Goal: Task Accomplishment & Management: Use online tool/utility

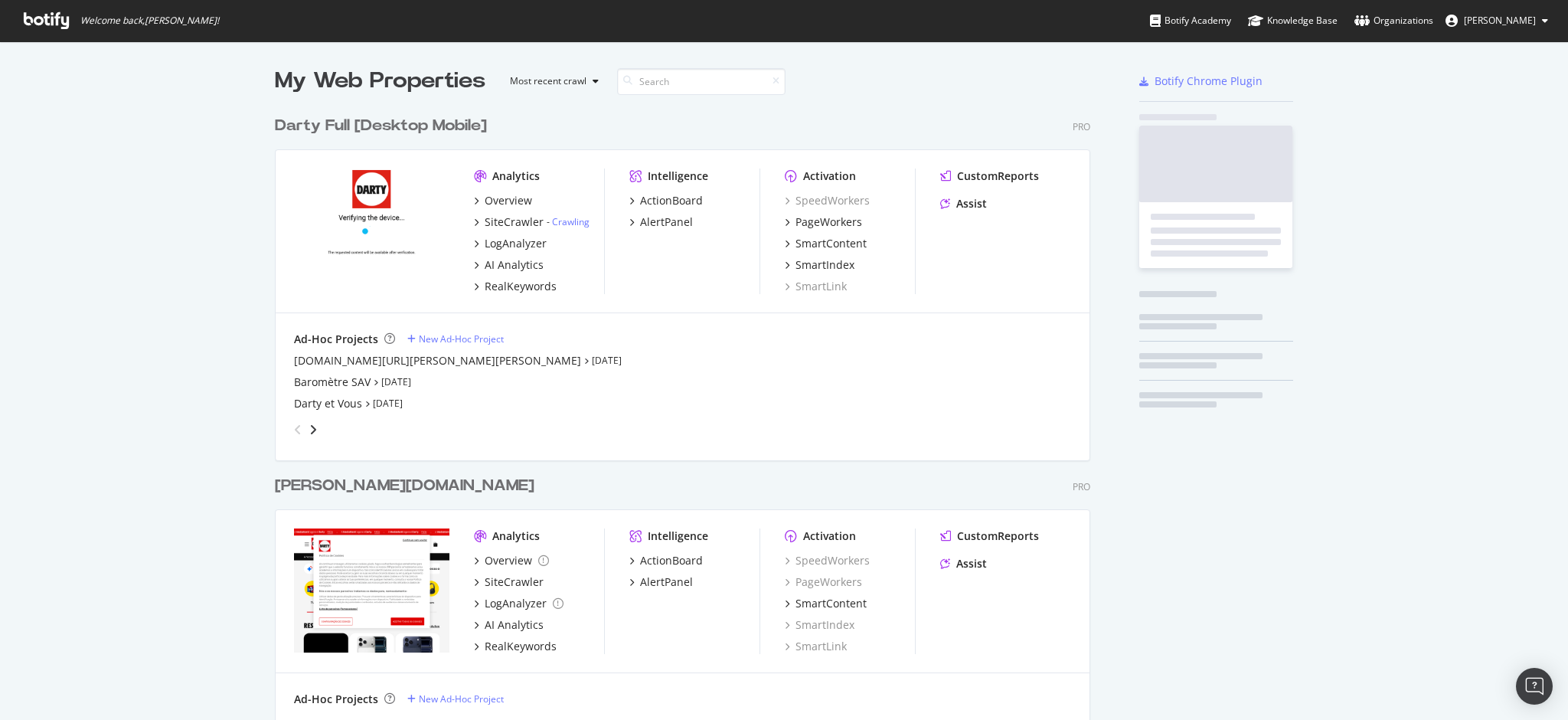
scroll to position [1331, 813]
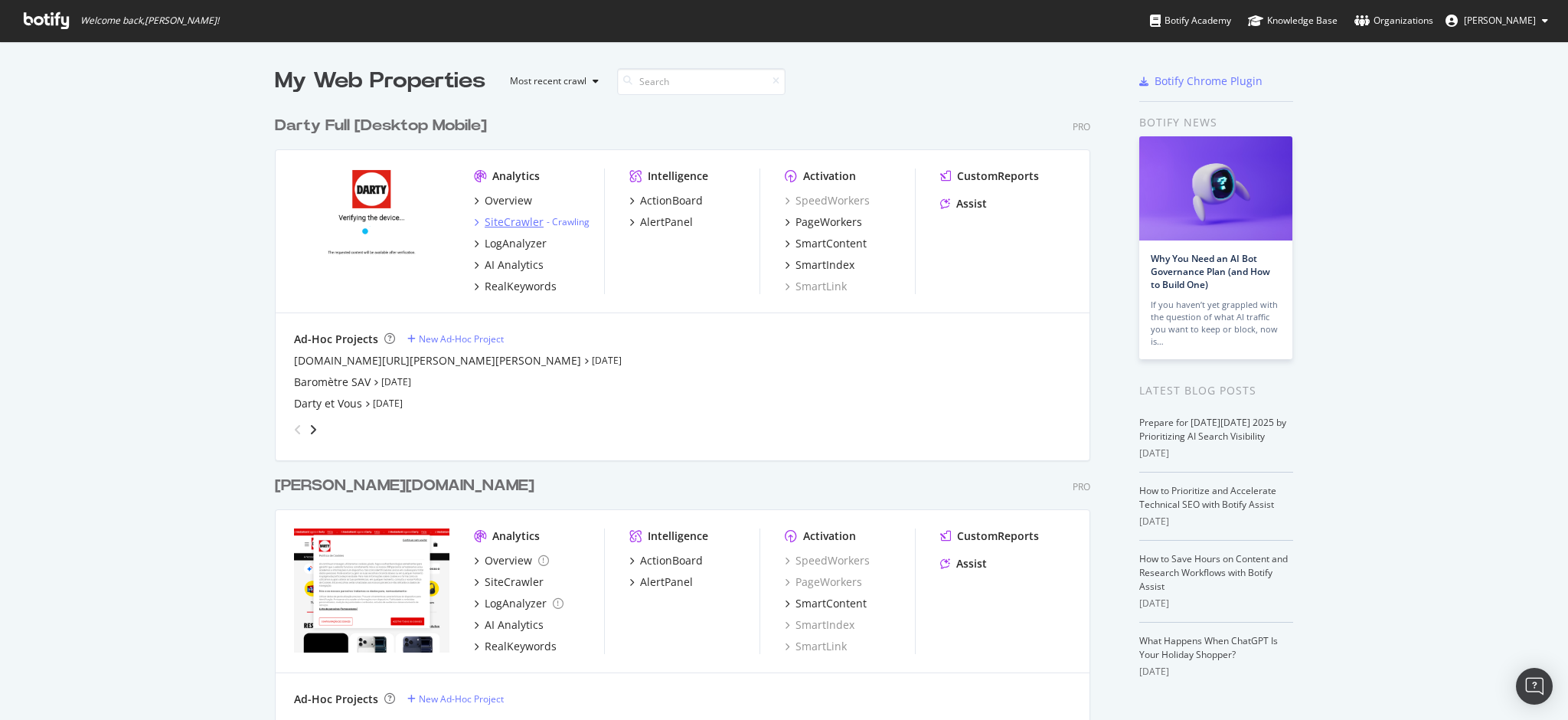
click at [496, 219] on div "SiteCrawler" at bounding box center [514, 223] width 59 height 16
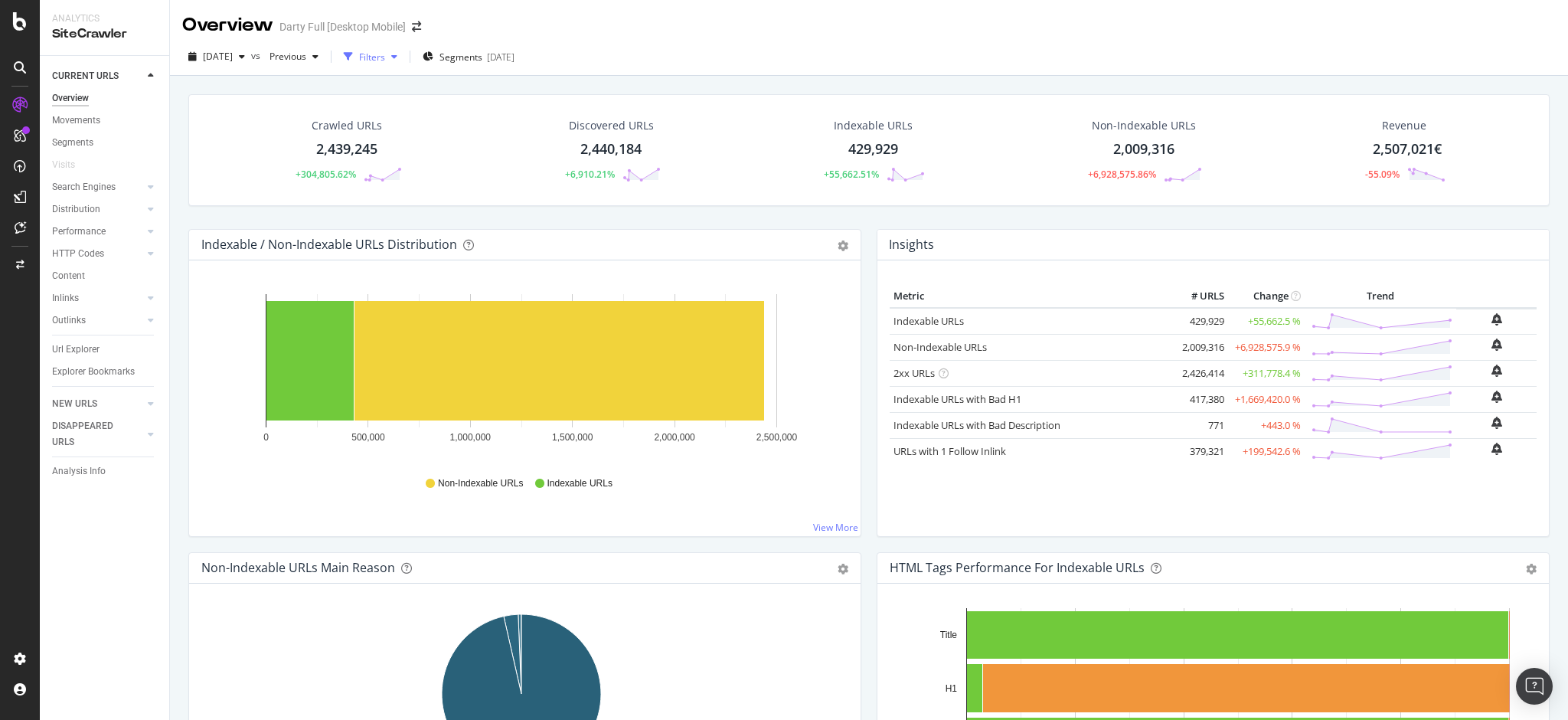
click at [386, 58] on div "Filters" at bounding box center [371, 56] width 26 height 13
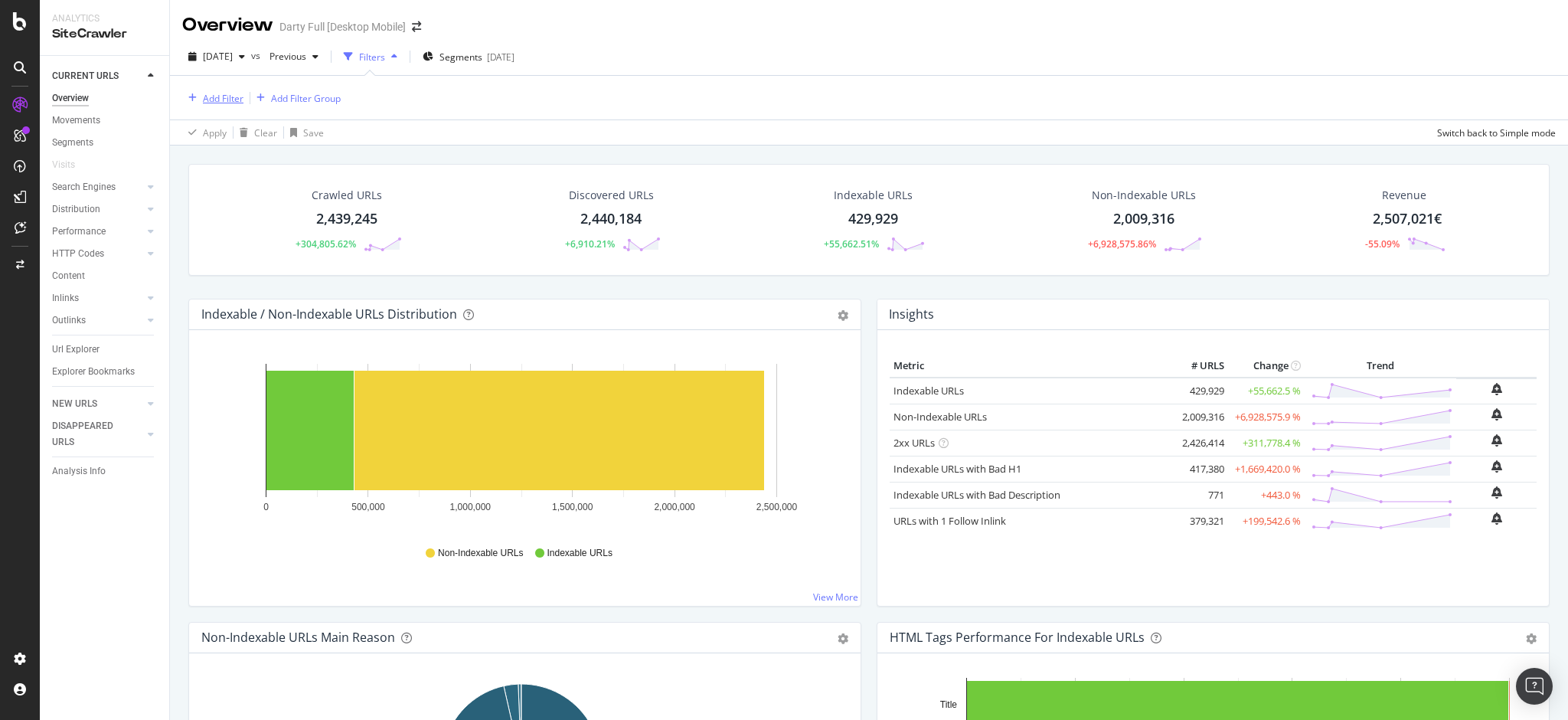
click at [226, 99] on div "Add Filter" at bounding box center [223, 98] width 41 height 13
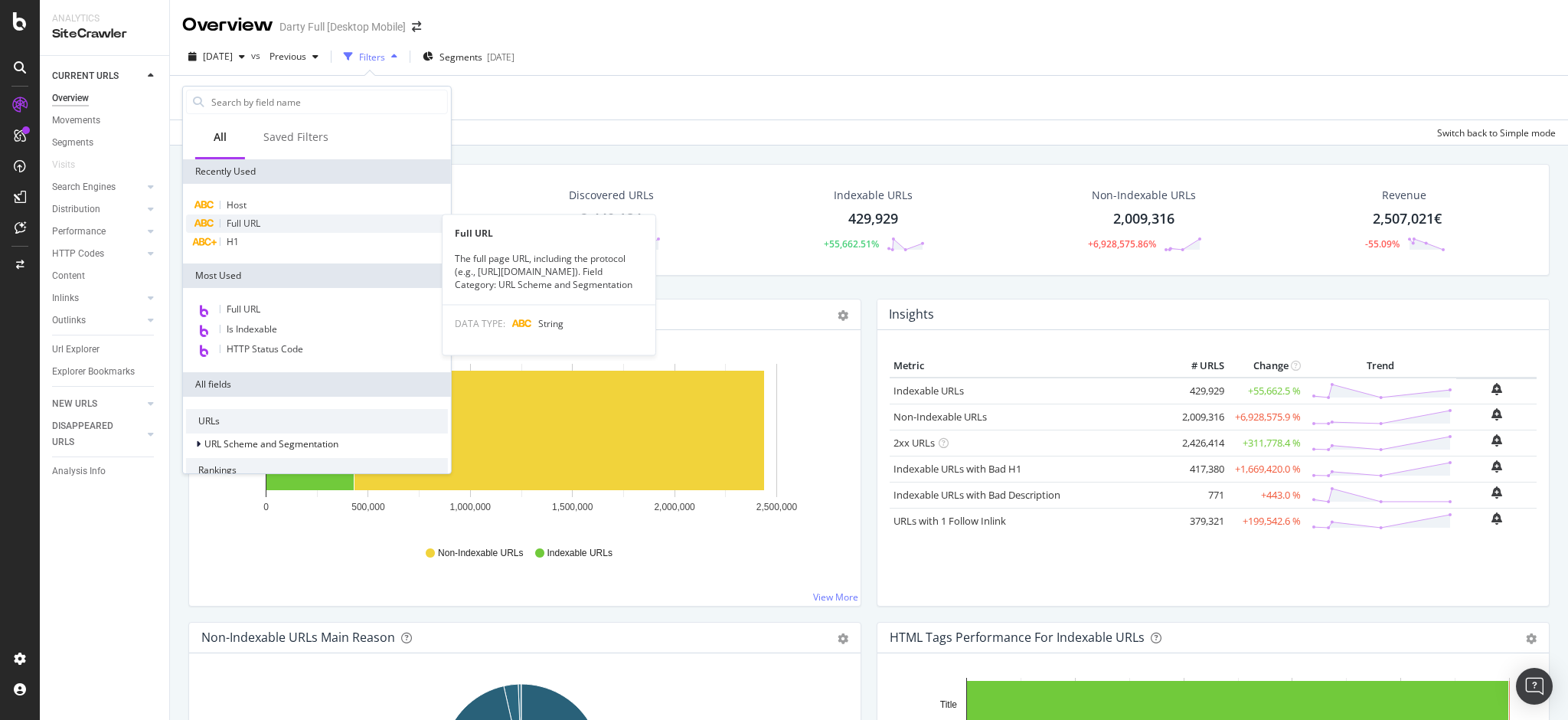
click at [265, 221] on div "Full URL" at bounding box center [317, 223] width 262 height 18
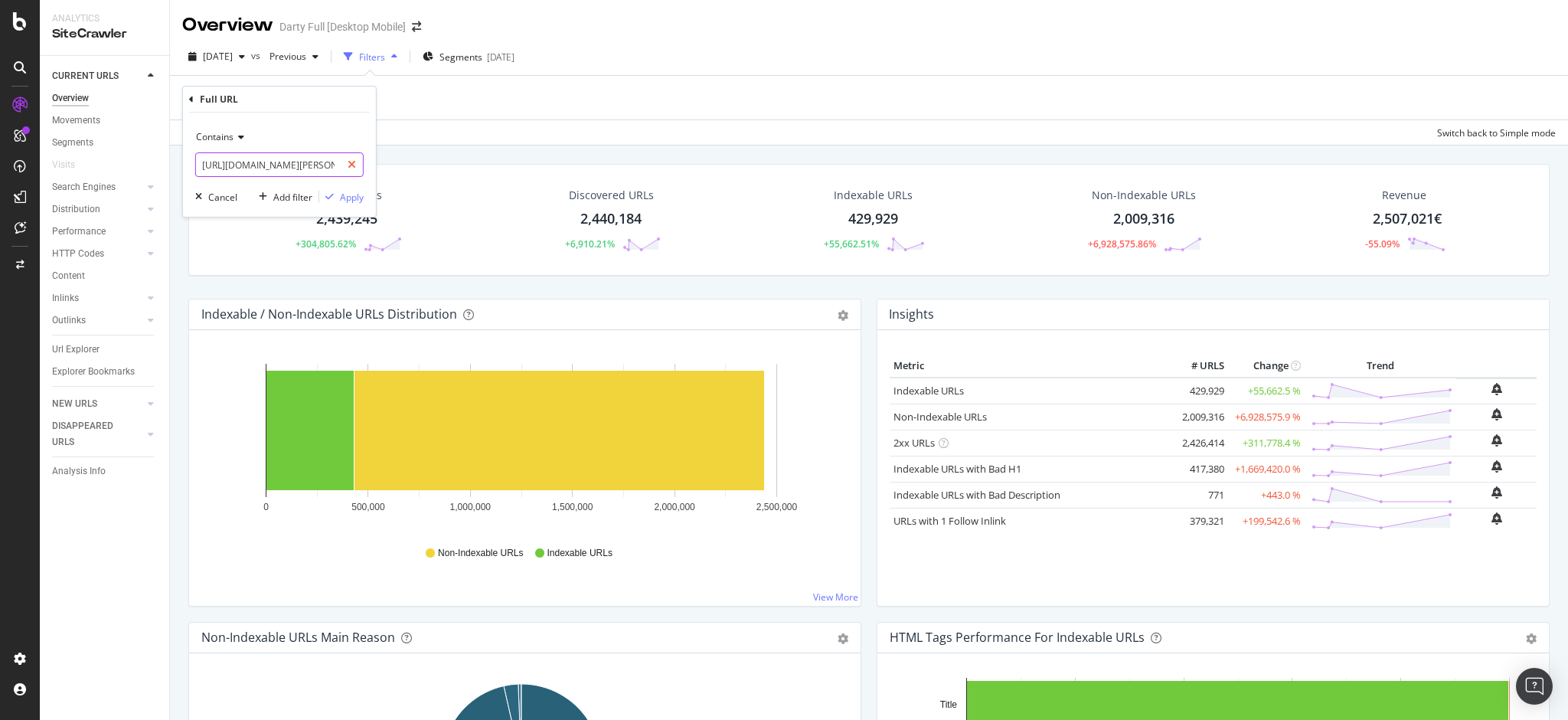
click at [355, 163] on icon at bounding box center [352, 165] width 9 height 11
click at [323, 164] on input "text" at bounding box center [279, 164] width 167 height 24
paste input "[URL][DOMAIN_NAME][PERSON_NAME]"
type input "[URL][DOMAIN_NAME][PERSON_NAME]"
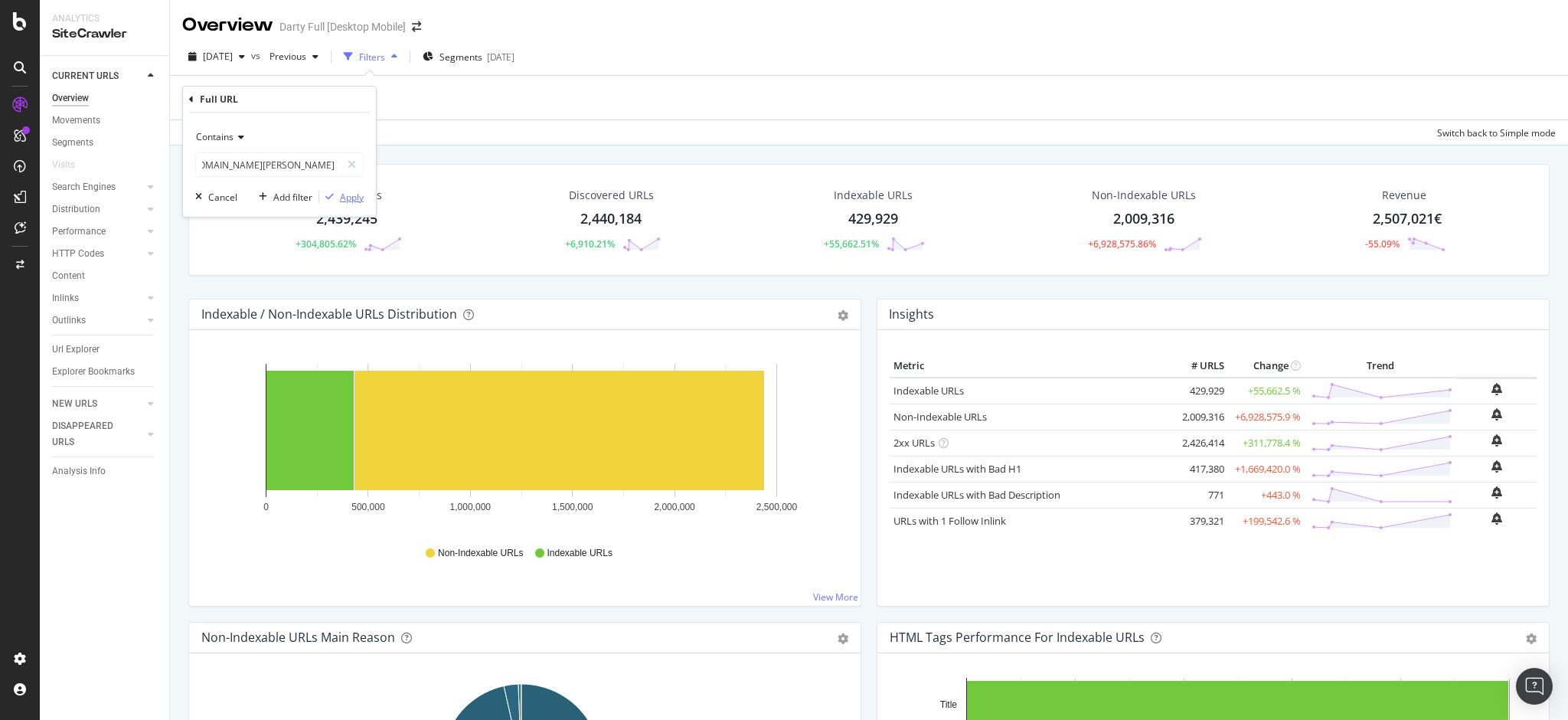
scroll to position [0, 0]
click at [349, 197] on div "Apply" at bounding box center [352, 197] width 24 height 13
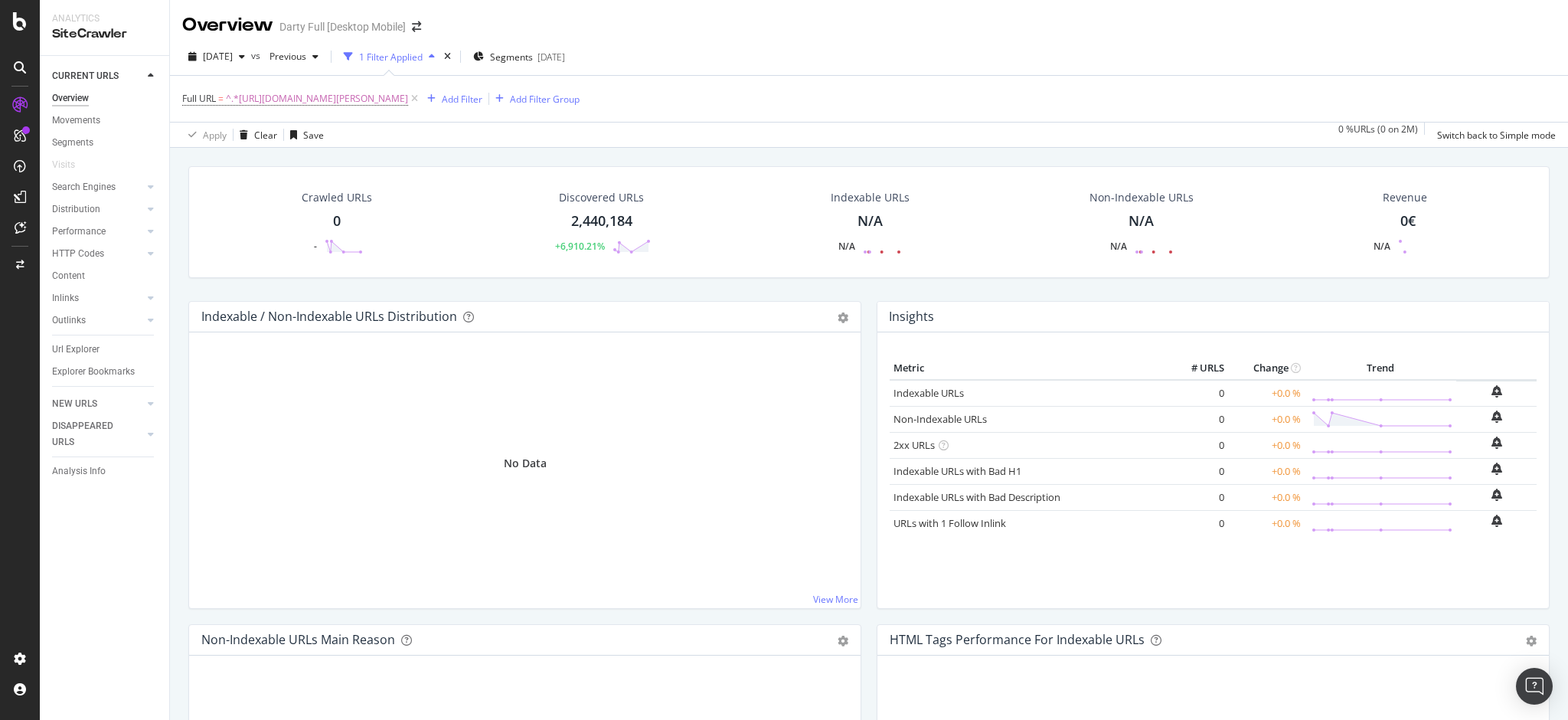
scroll to position [510, 0]
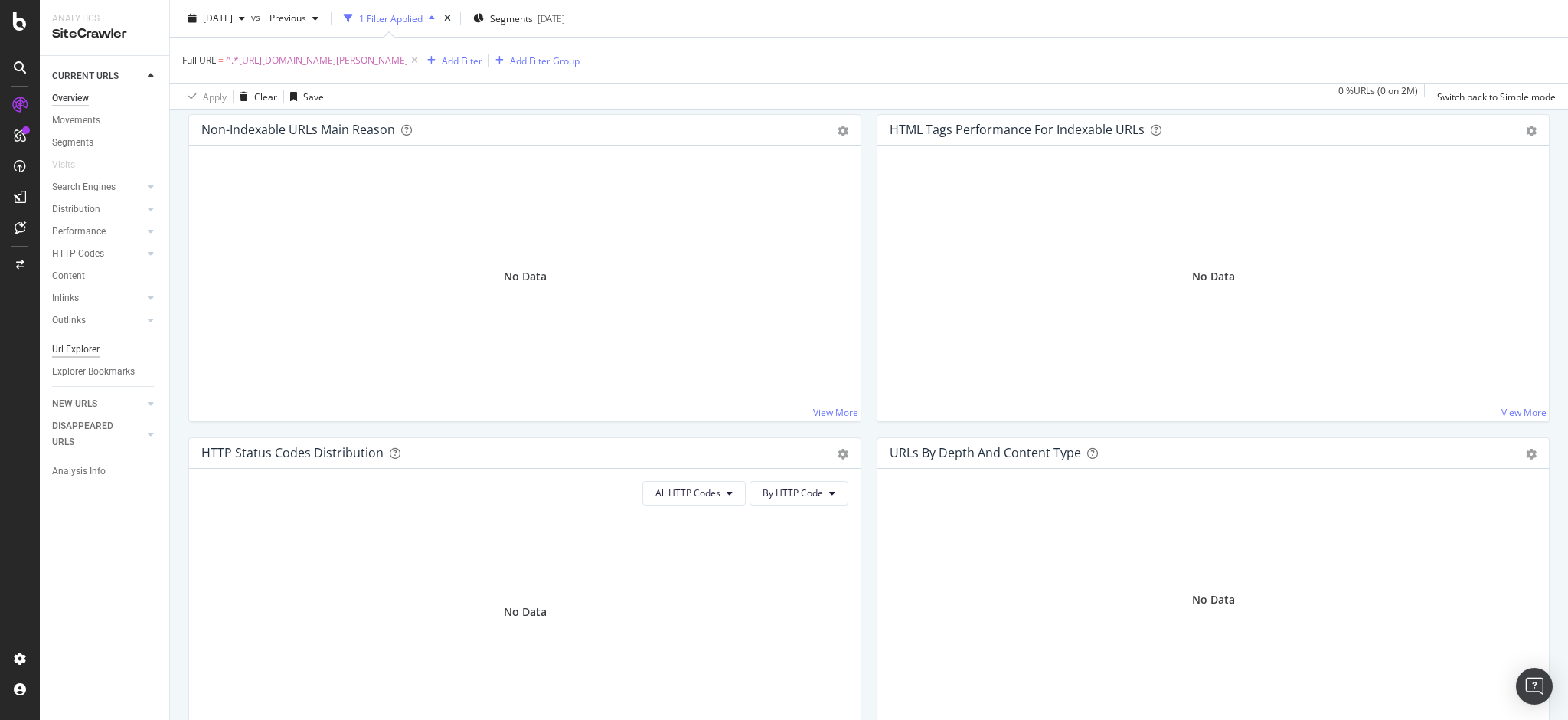
click at [68, 345] on div "Url Explorer" at bounding box center [75, 349] width 48 height 16
